Goal: Transaction & Acquisition: Purchase product/service

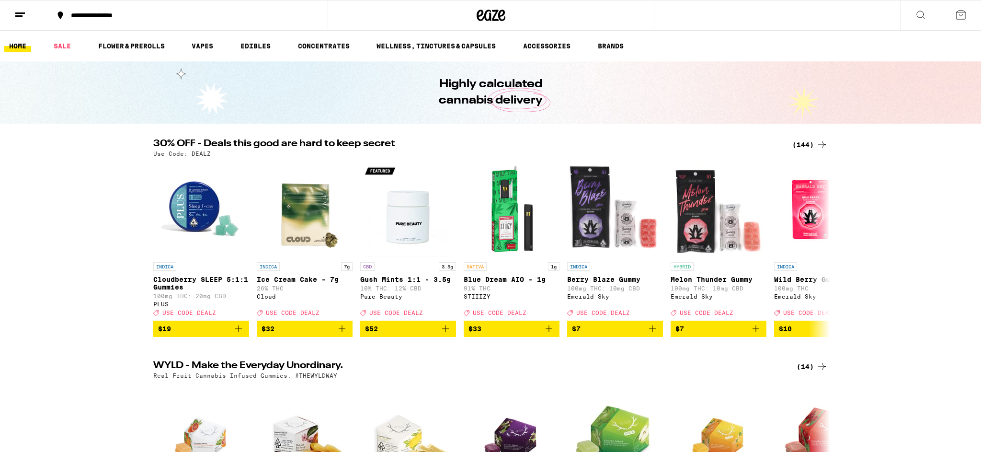
click at [916, 9] on icon at bounding box center [920, 14] width 11 height 11
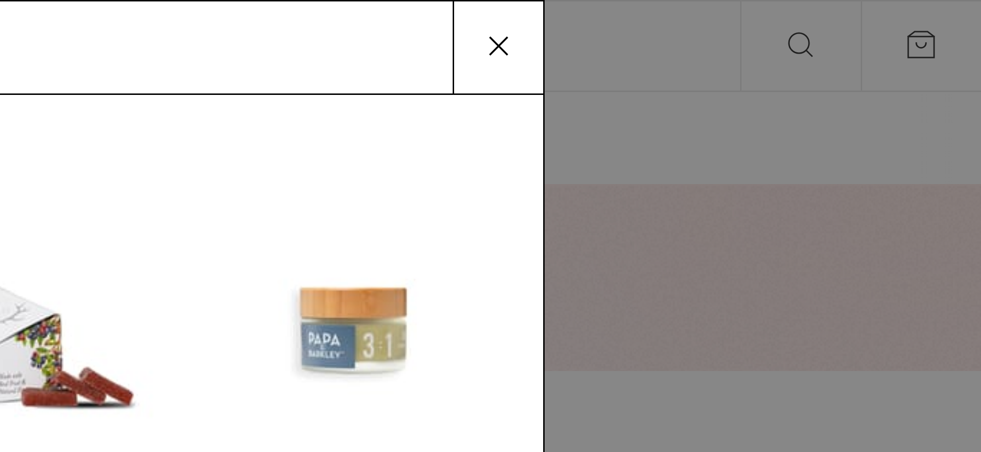
click at [732, 16] on input "Search for Products" at bounding box center [489, 15] width 632 height 9
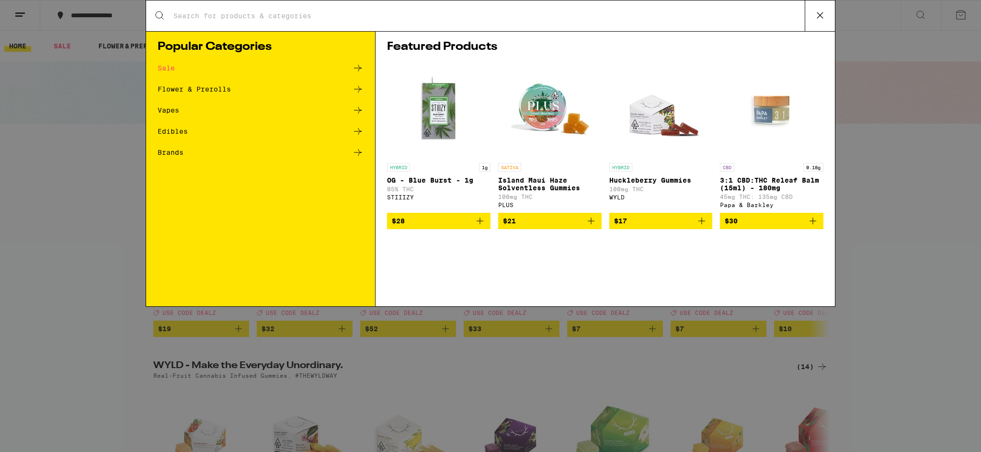
click at [313, 17] on input "Search for Products" at bounding box center [489, 15] width 632 height 9
type input "garlic starship"
